Goal: Task Accomplishment & Management: Use online tool/utility

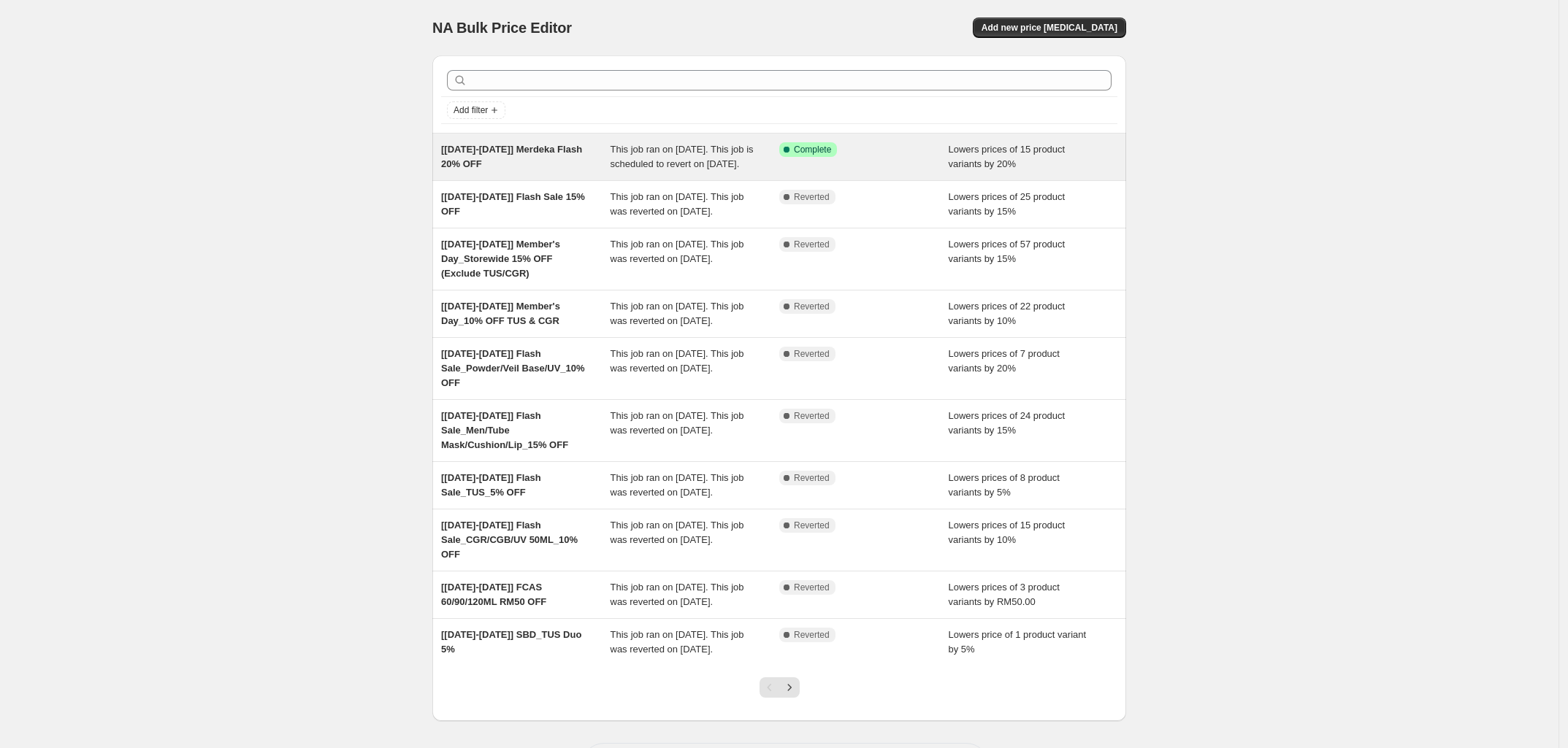
click at [521, 151] on span "[[DATE]-[DATE]] Merdeka Flash 20% OFF" at bounding box center [512, 156] width 141 height 26
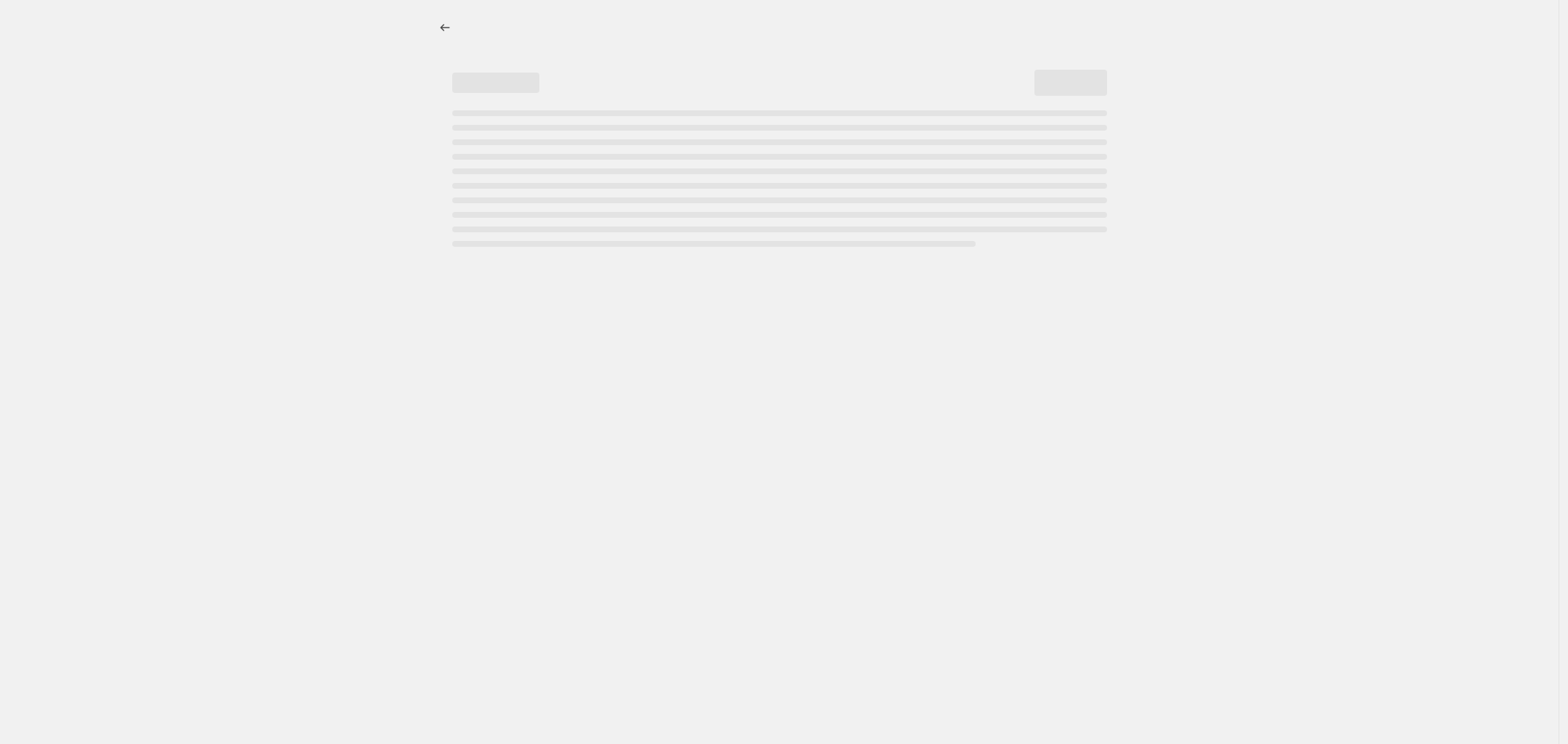
select select "percentage"
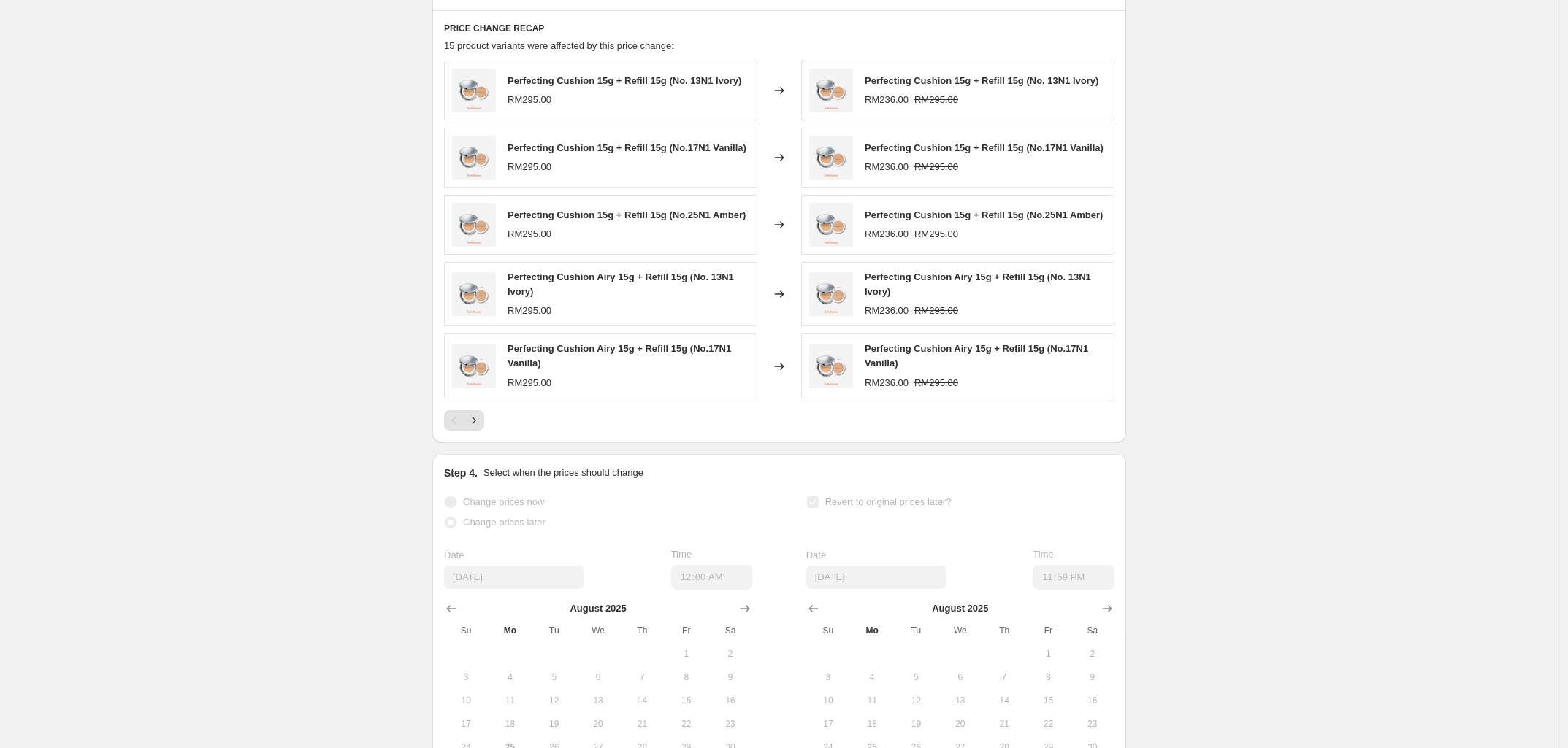
scroll to position [1004, 0]
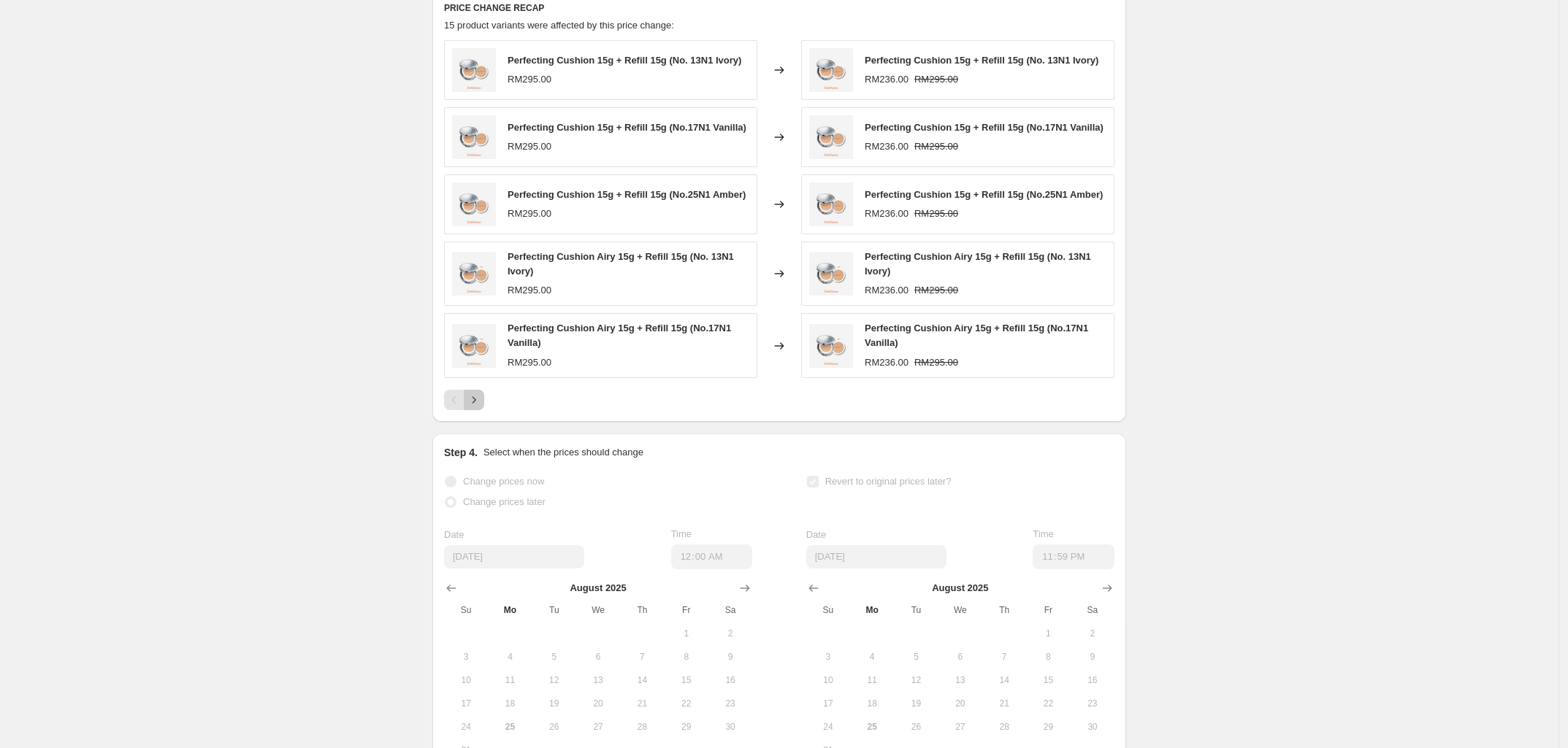
click at [481, 407] on icon "Next" at bounding box center [474, 400] width 14 height 14
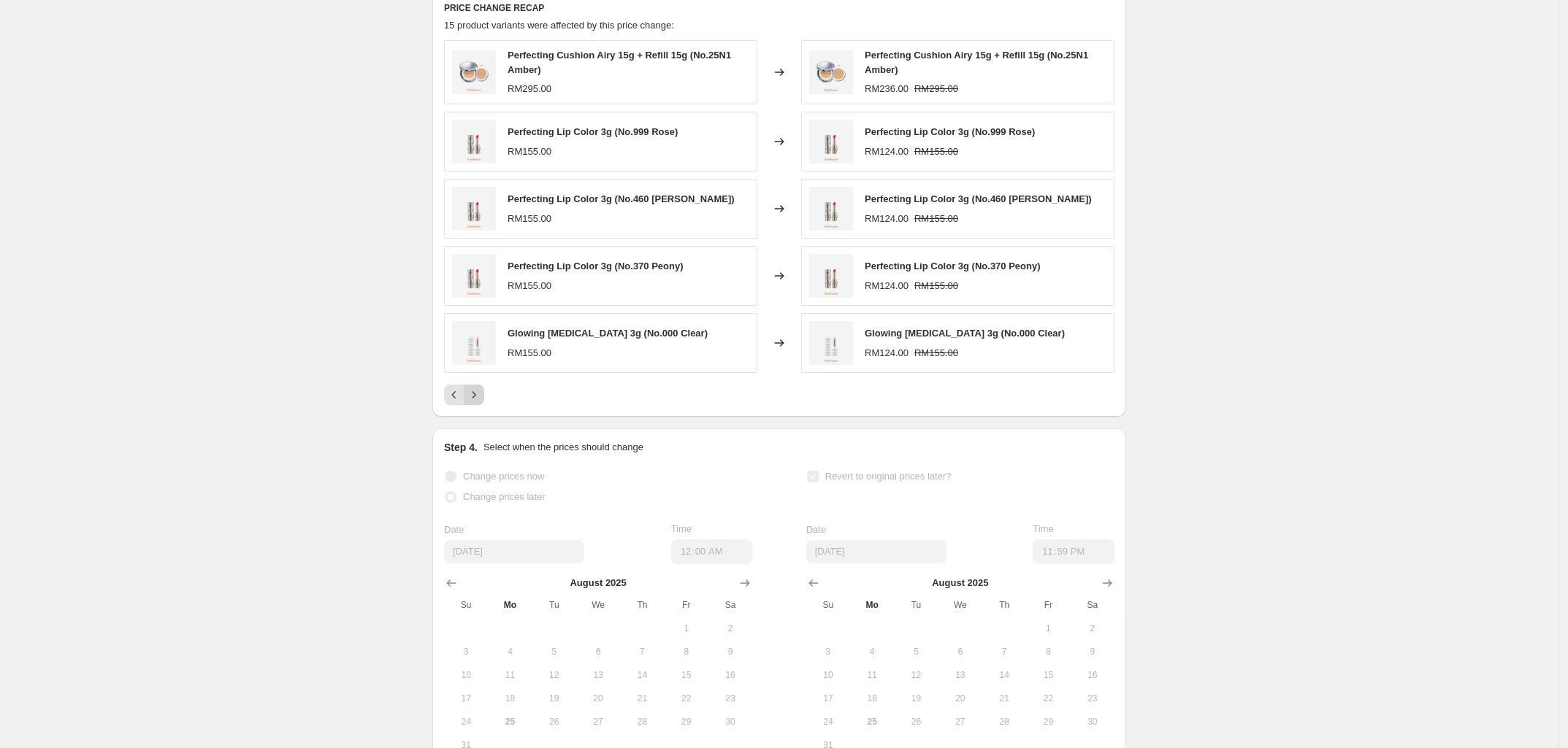
click at [481, 402] on icon "Next" at bounding box center [474, 394] width 14 height 14
